Goal: Find specific page/section: Find specific page/section

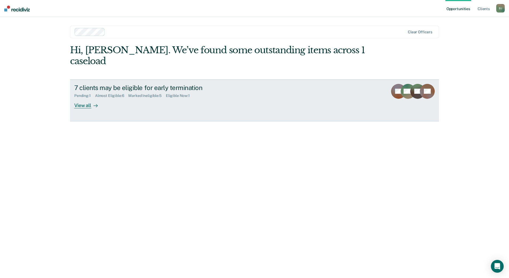
click at [99, 98] on div "View all" at bounding box center [89, 103] width 30 height 10
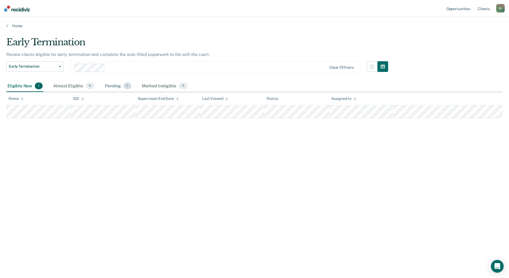
click at [115, 87] on div "Pending 1" at bounding box center [118, 86] width 28 height 12
click at [28, 88] on div "Eligible Now 1" at bounding box center [24, 86] width 37 height 12
